Goal: Task Accomplishment & Management: Manage account settings

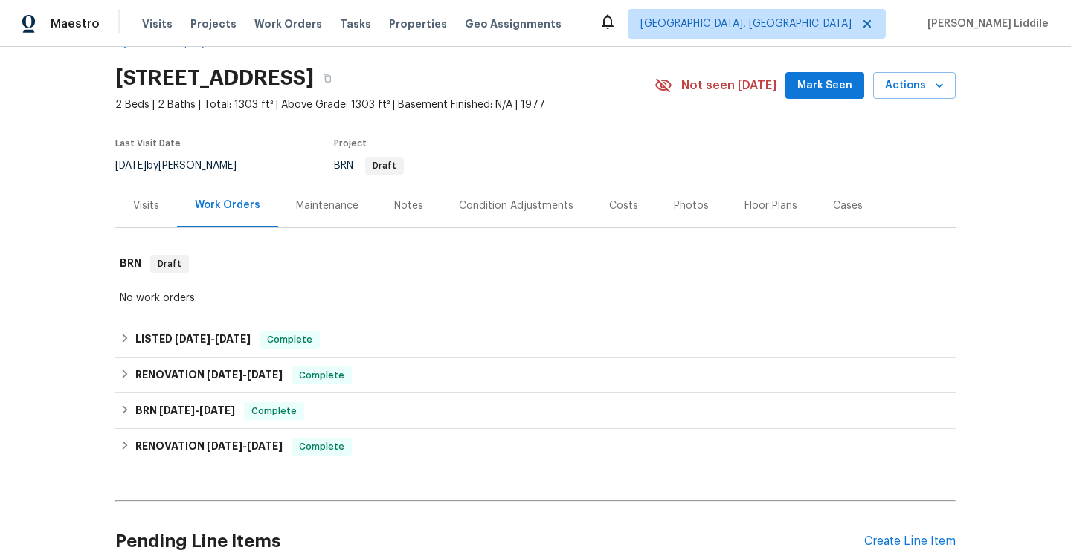
scroll to position [51, 0]
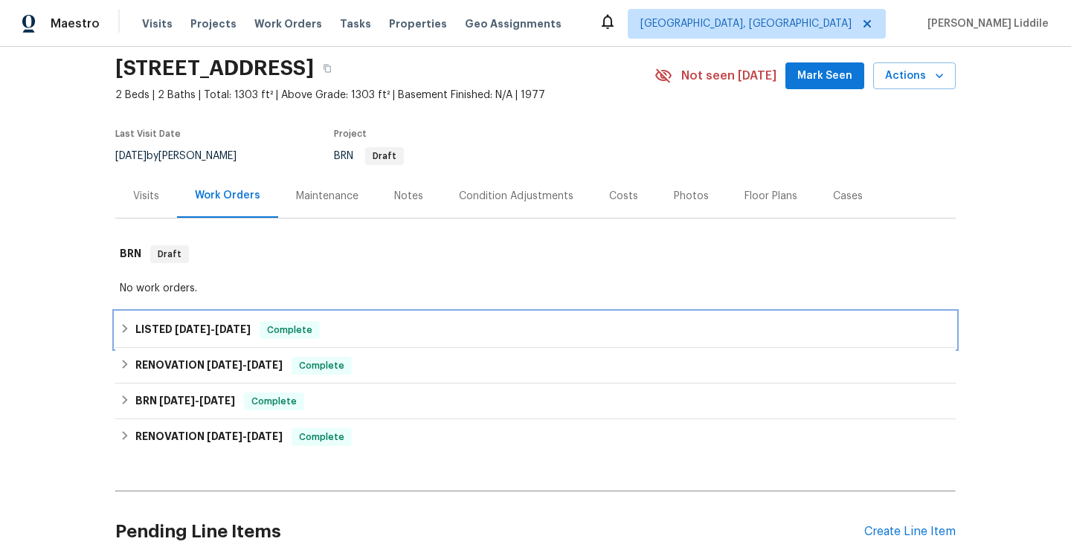
click at [276, 329] on span "Complete" at bounding box center [289, 330] width 57 height 15
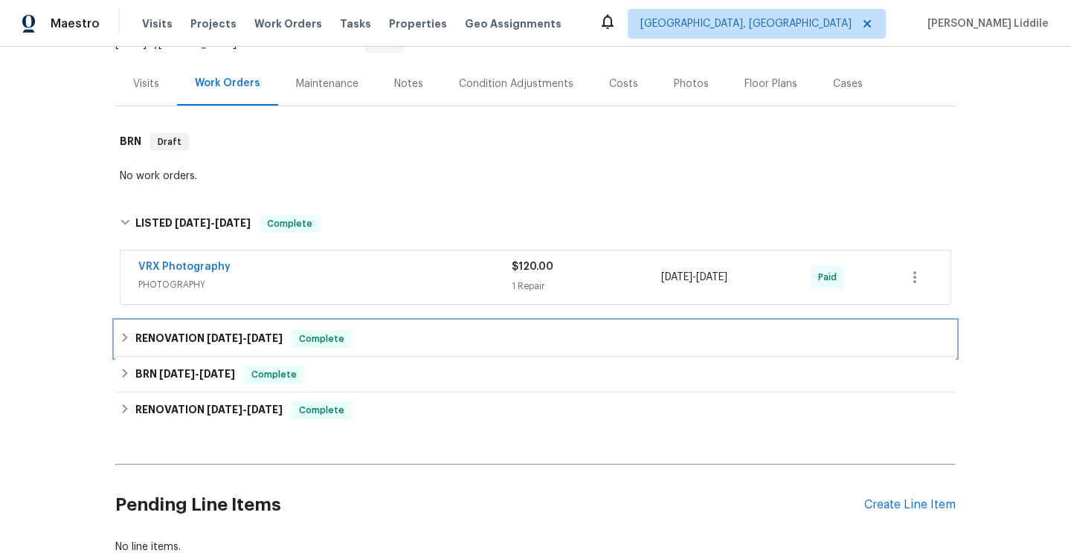
click at [277, 343] on span "[DATE]" at bounding box center [265, 338] width 36 height 10
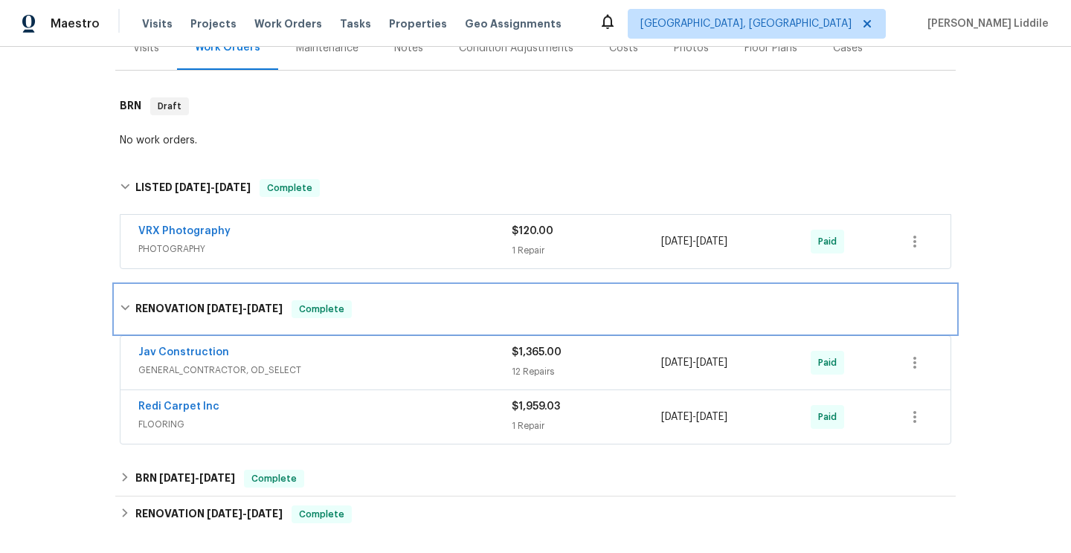
scroll to position [203, 0]
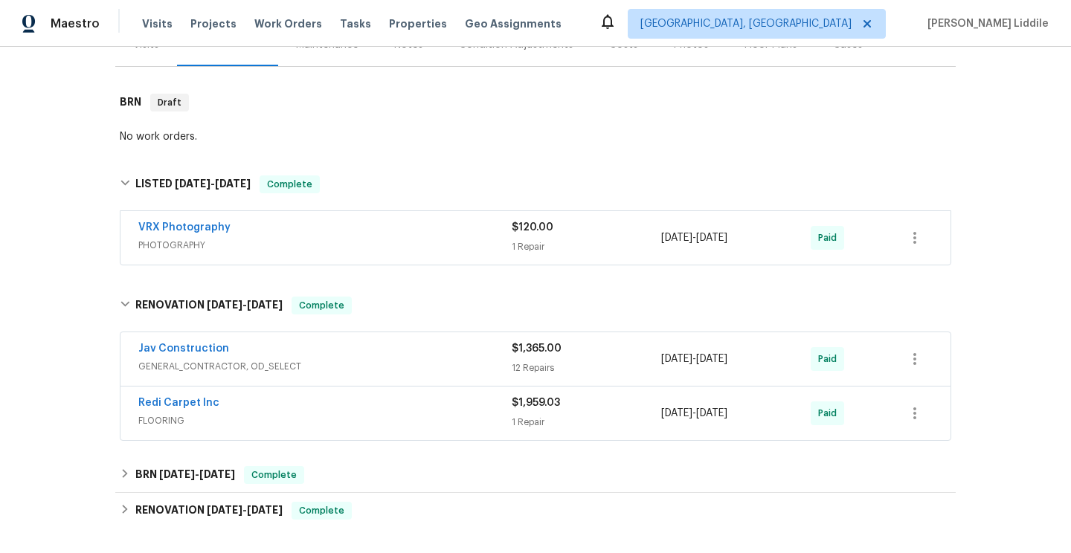
click at [277, 357] on div "Jav Construction" at bounding box center [324, 350] width 373 height 18
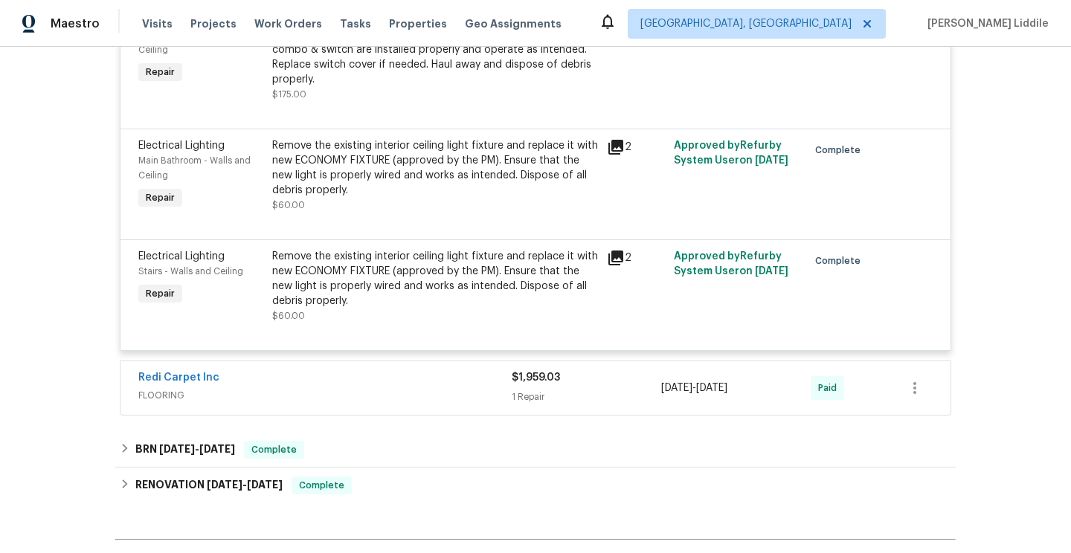
scroll to position [2086, 0]
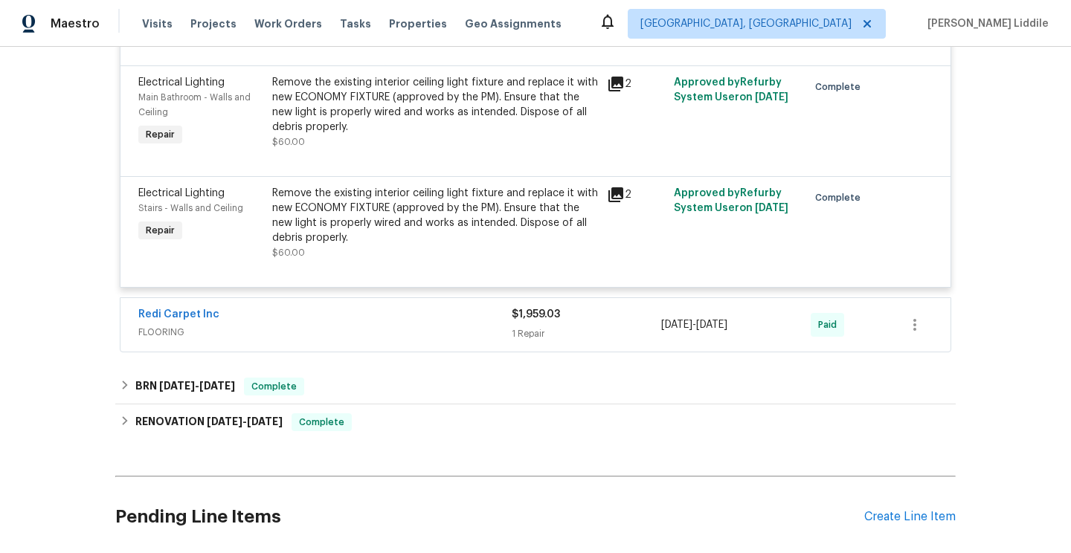
click at [288, 325] on span "FLOORING" at bounding box center [324, 332] width 373 height 15
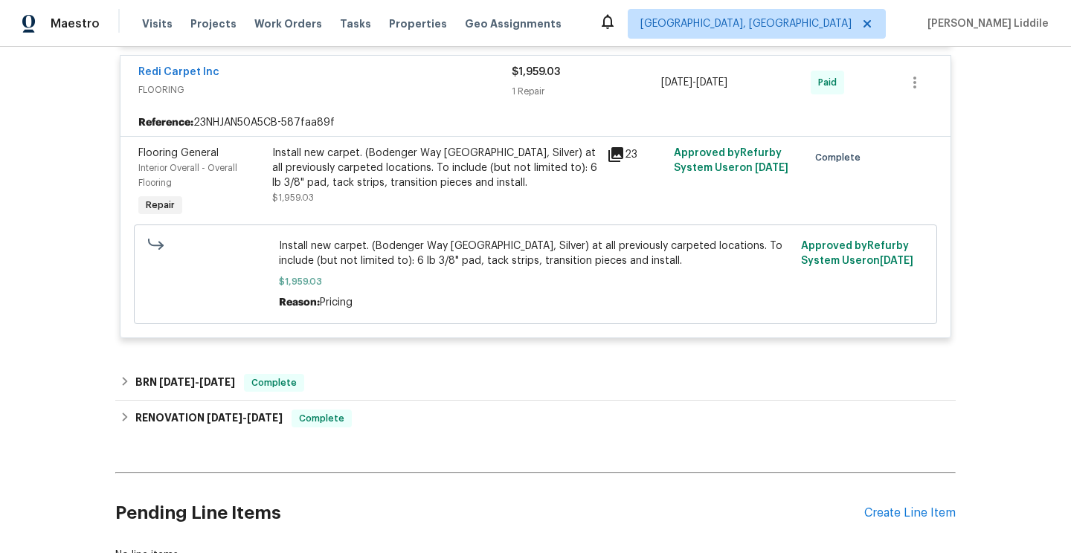
scroll to position [2337, 0]
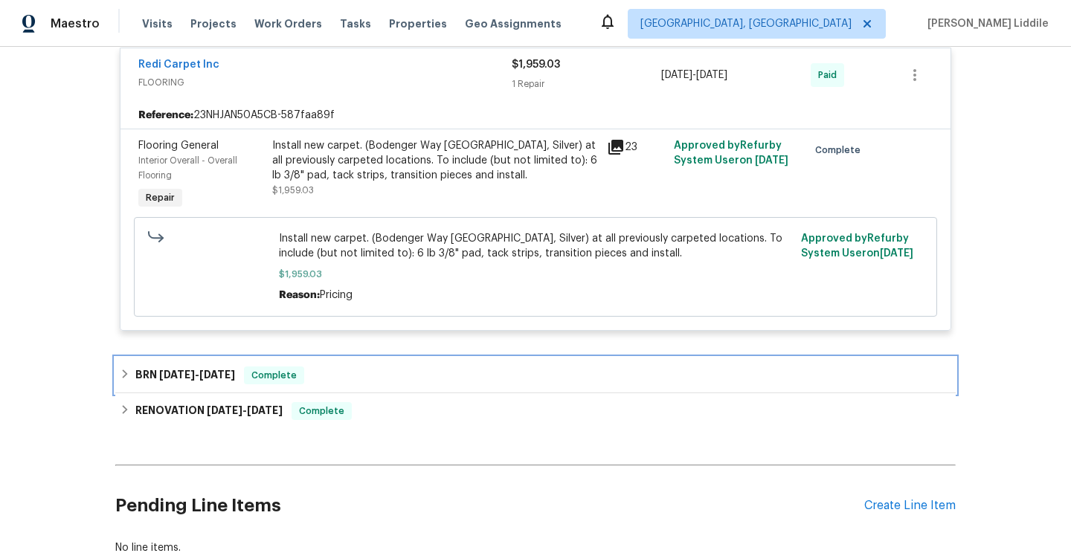
click at [304, 370] on div "Complete" at bounding box center [274, 376] width 60 height 18
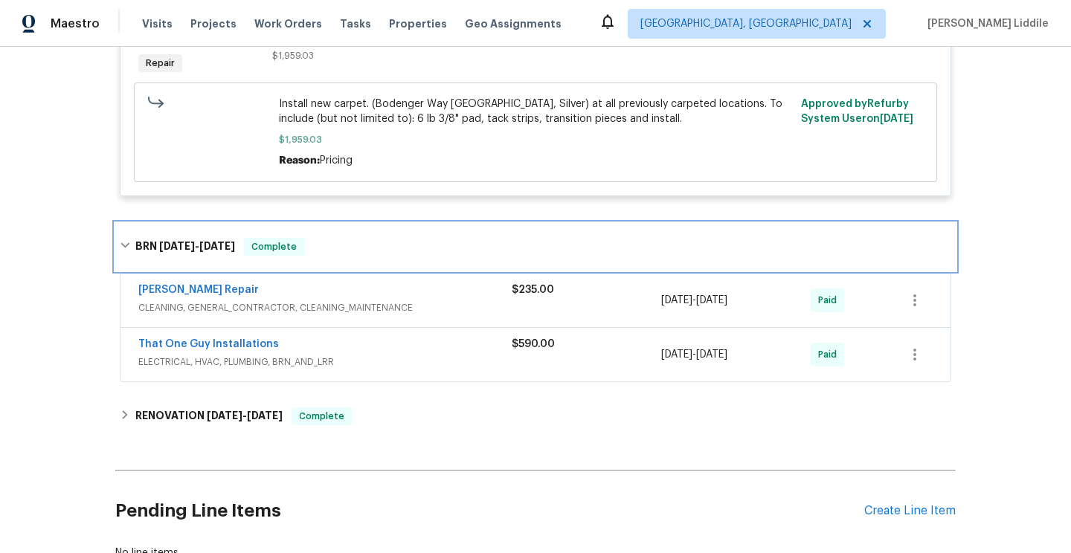
scroll to position [2474, 0]
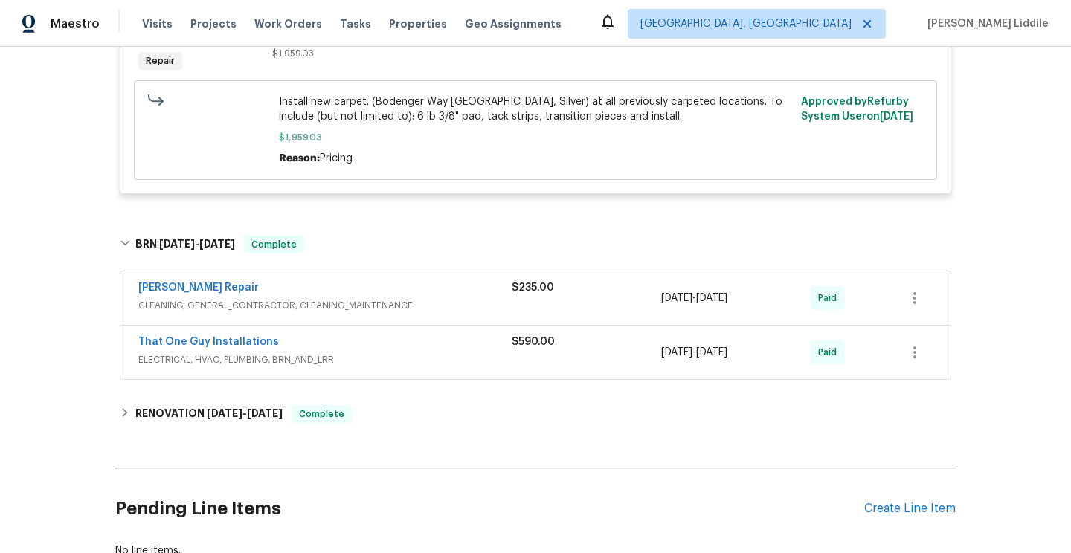
click at [324, 359] on div "That One Guy Installations ELECTRICAL, HVAC, PLUMBING, BRN_AND_LRR" at bounding box center [324, 353] width 373 height 36
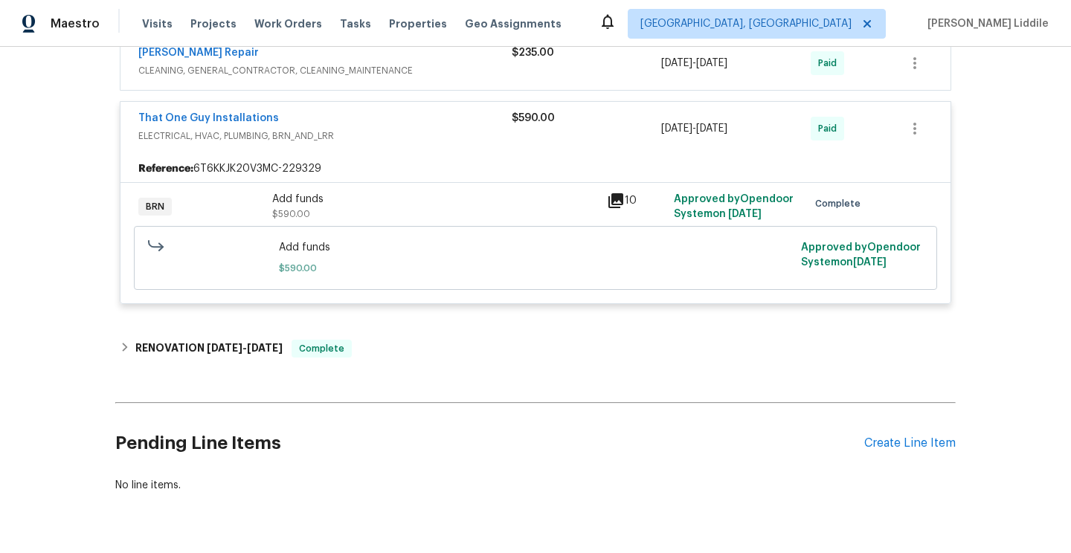
scroll to position [2741, 0]
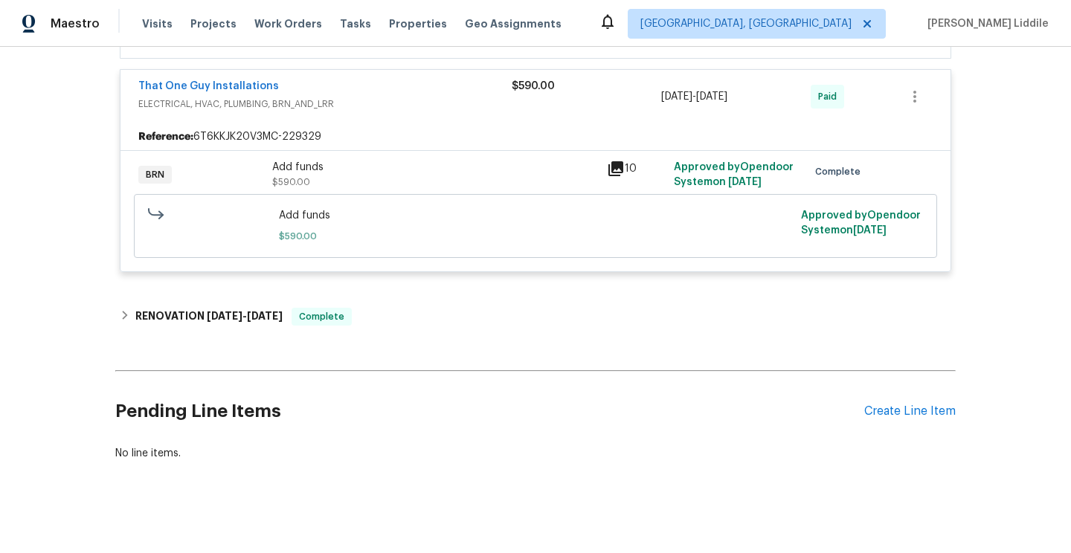
click at [620, 166] on icon at bounding box center [615, 168] width 15 height 15
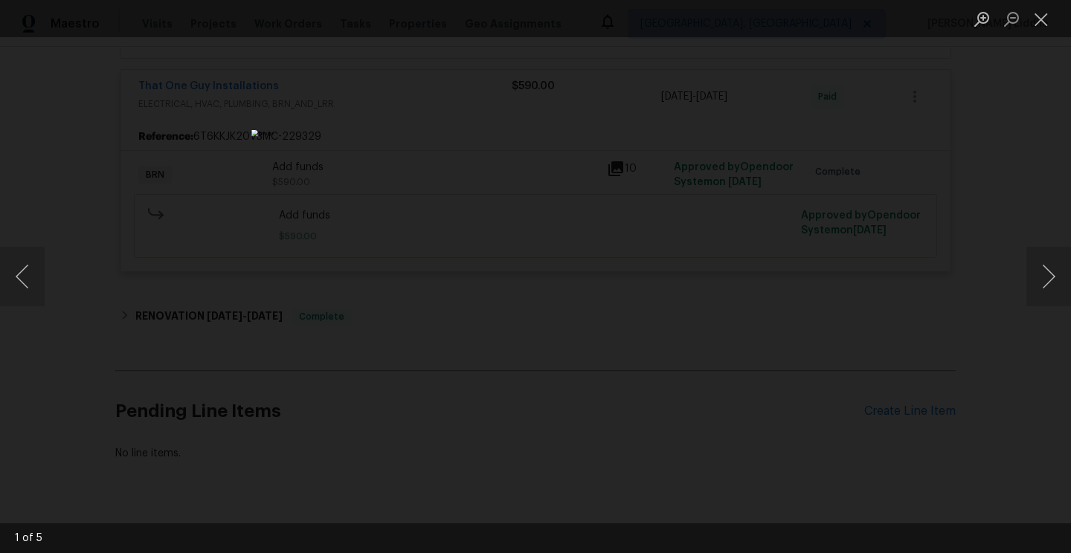
click at [1022, 270] on div "Lightbox" at bounding box center [535, 276] width 1071 height 553
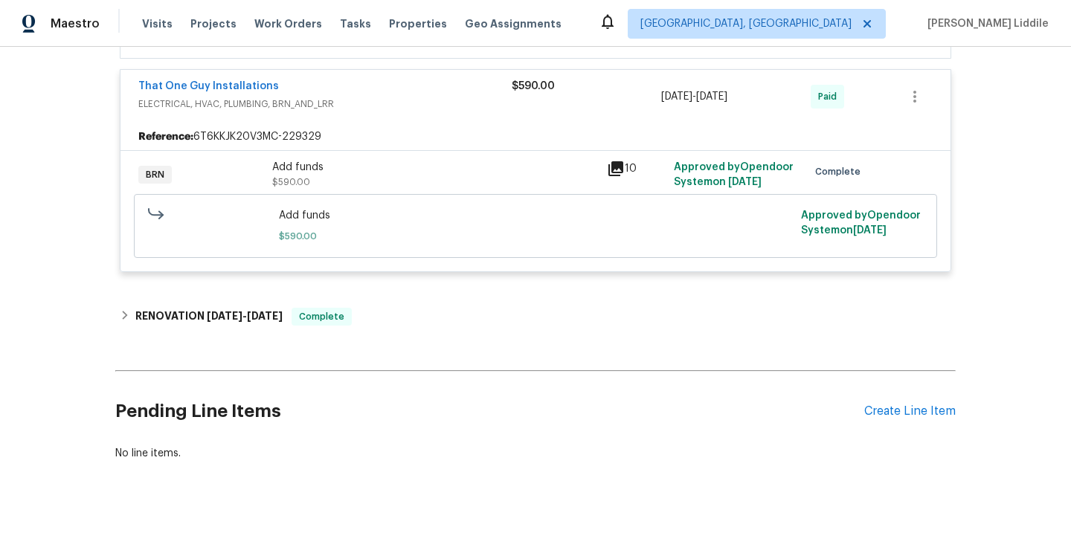
click at [1036, 282] on div "Back to all projects [STREET_ADDRESS] 2 Beds | 2 Baths | Total: 1303 ft² | Abov…" at bounding box center [535, 300] width 1071 height 507
click at [617, 165] on icon at bounding box center [615, 168] width 15 height 15
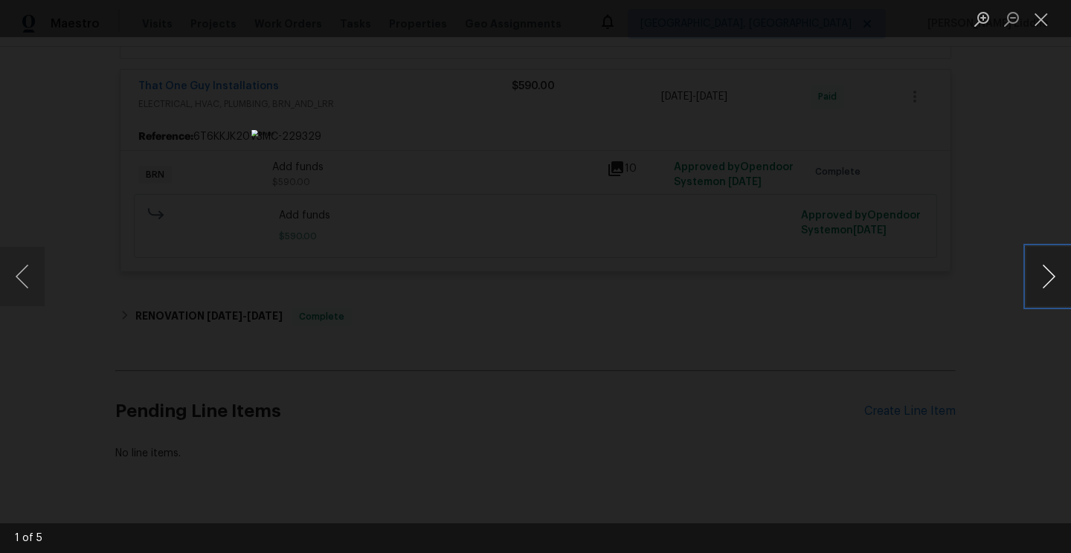
click at [1054, 283] on button "Next image" at bounding box center [1048, 277] width 45 height 60
click at [1053, 283] on button "Next image" at bounding box center [1048, 277] width 45 height 60
click at [1051, 283] on button "Next image" at bounding box center [1048, 277] width 45 height 60
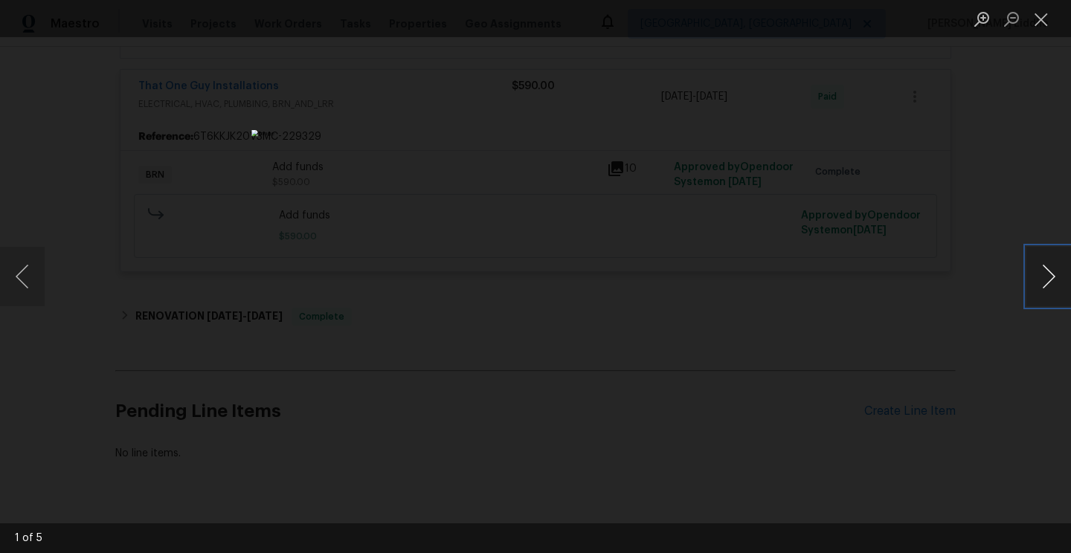
click at [1051, 283] on button "Next image" at bounding box center [1048, 277] width 45 height 60
click at [1041, 27] on button "Close lightbox" at bounding box center [1041, 19] width 30 height 26
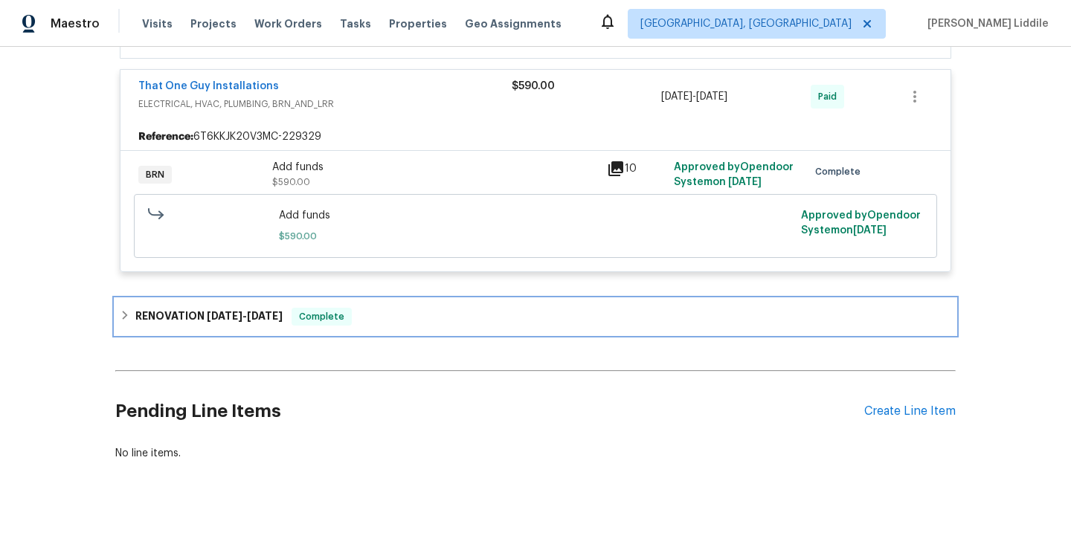
click at [402, 308] on div "RENOVATION [DATE] - [DATE] Complete" at bounding box center [536, 317] width 832 height 18
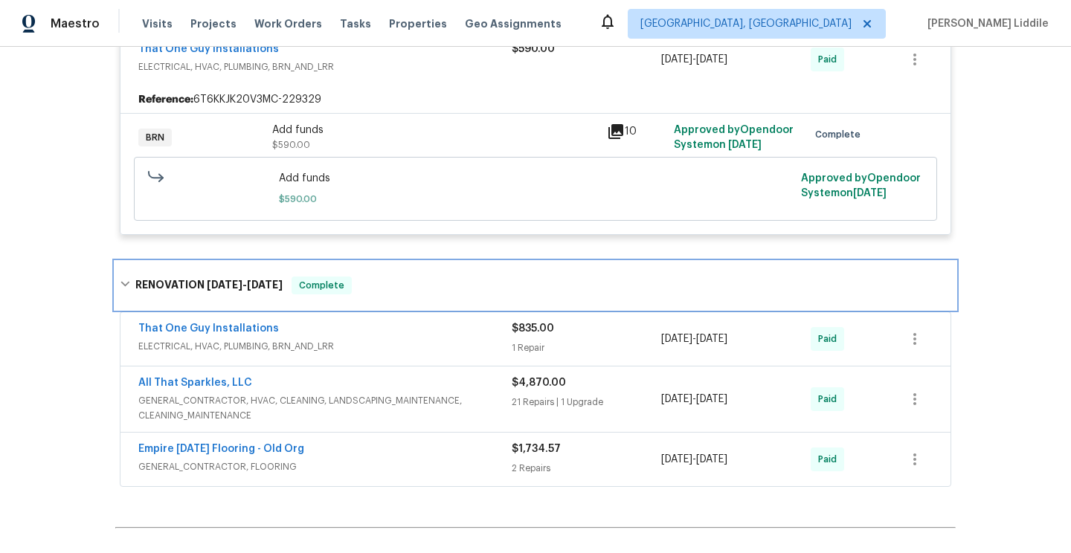
scroll to position [2780, 0]
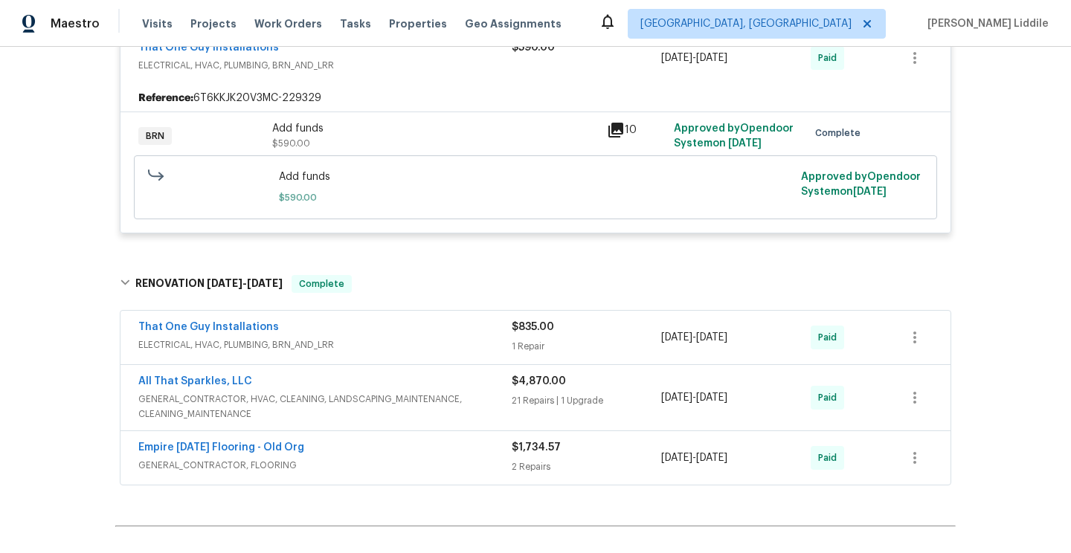
click at [423, 382] on div "All That Sparkles, LLC" at bounding box center [324, 383] width 373 height 18
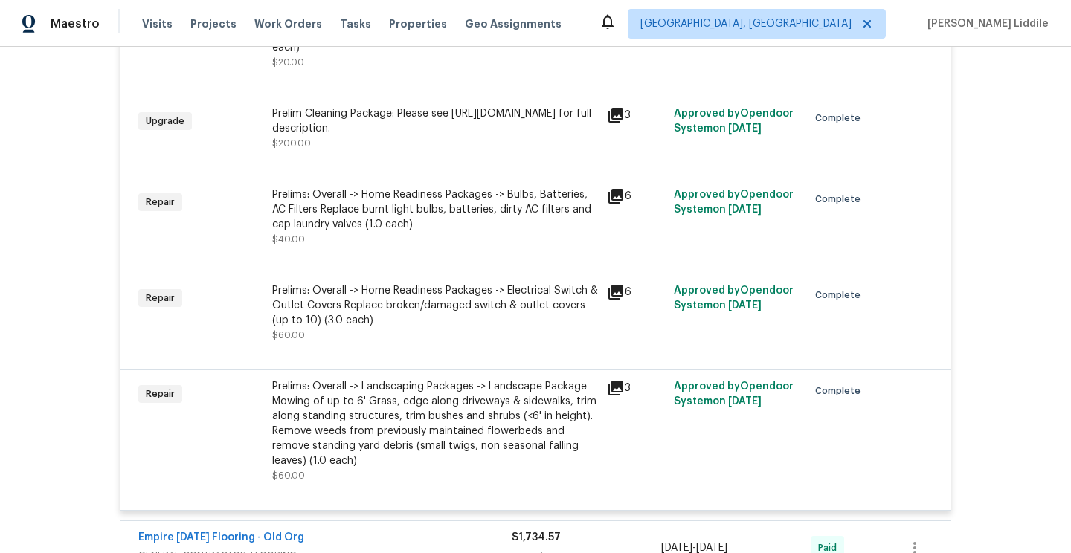
scroll to position [4976, 0]
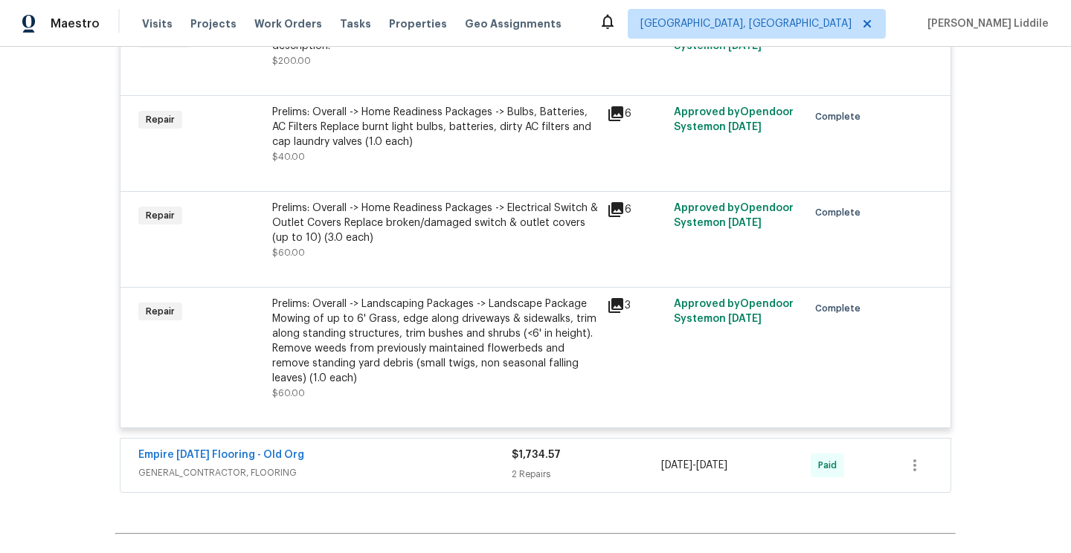
click at [428, 466] on span "GENERAL_CONTRACTOR, FLOORING" at bounding box center [324, 473] width 373 height 15
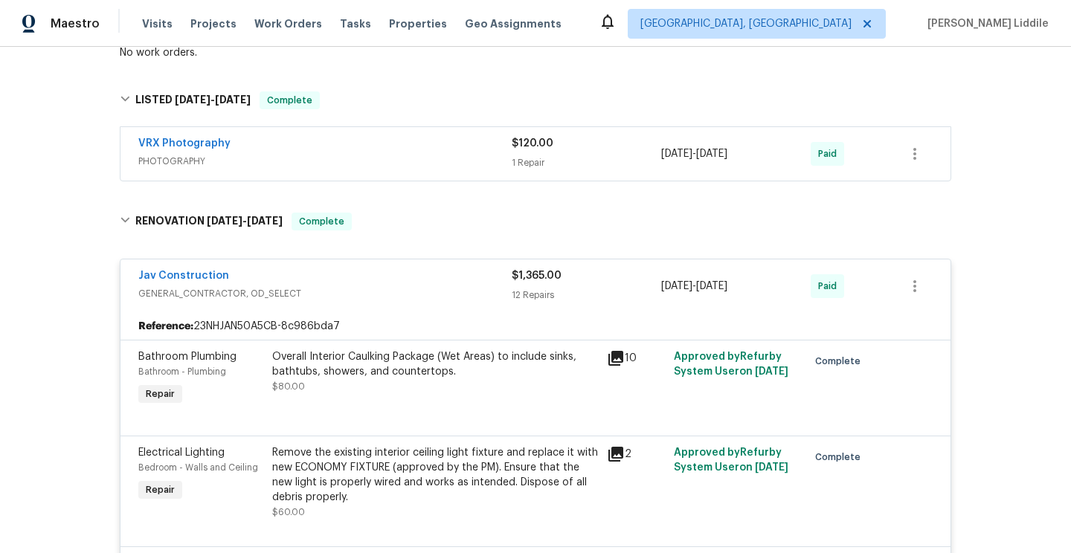
scroll to position [0, 0]
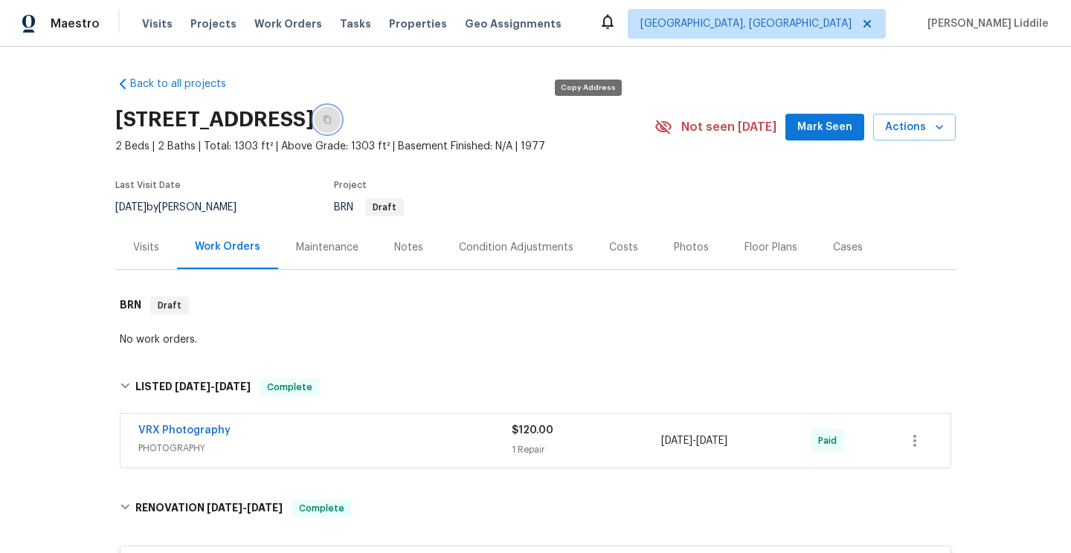
click at [332, 120] on icon "button" at bounding box center [327, 119] width 9 height 9
